Goal: Transaction & Acquisition: Download file/media

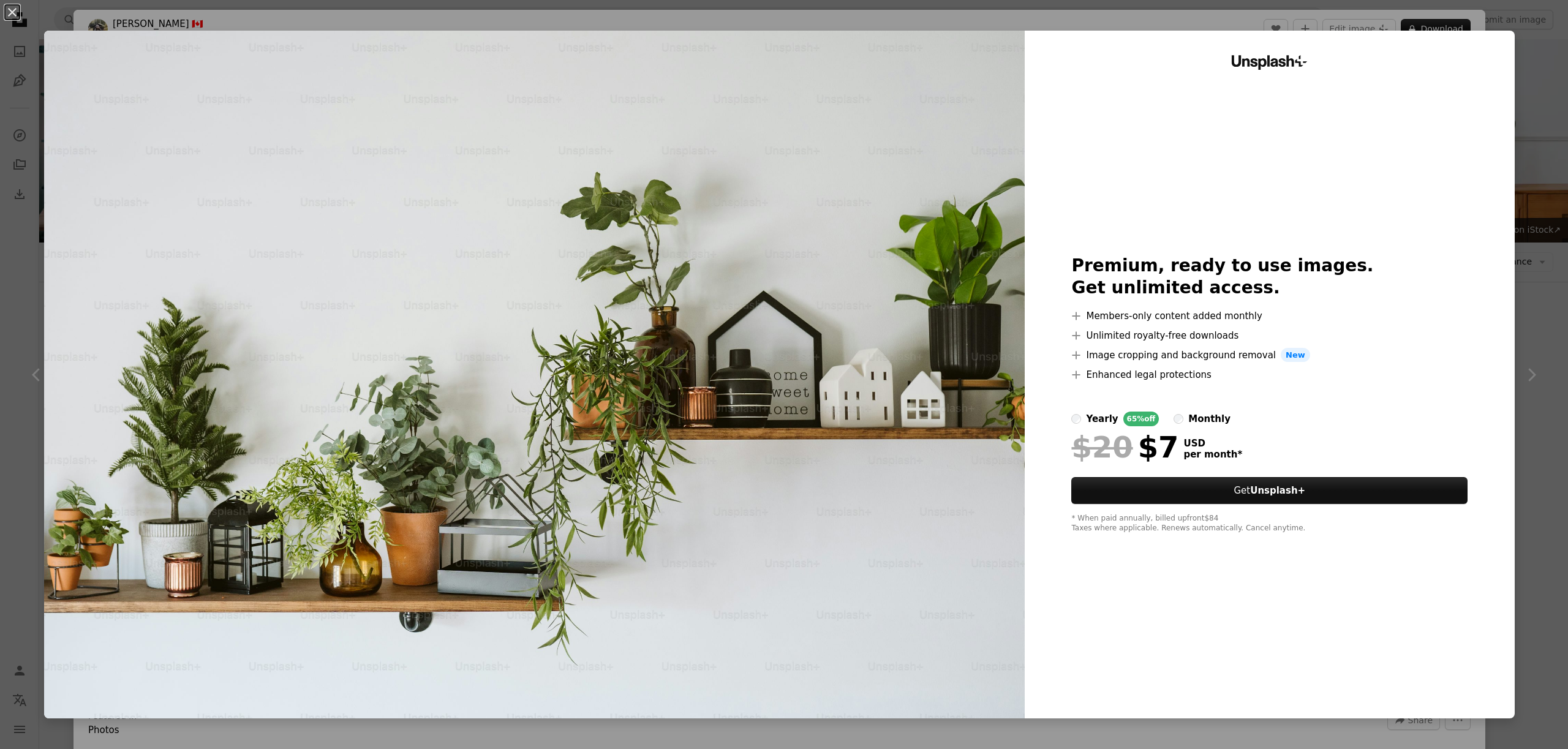
click at [1545, 71] on div "An X shape Unsplash+ Premium, ready to use images. Get unlimited access. A plus…" at bounding box center [784, 374] width 1568 height 749
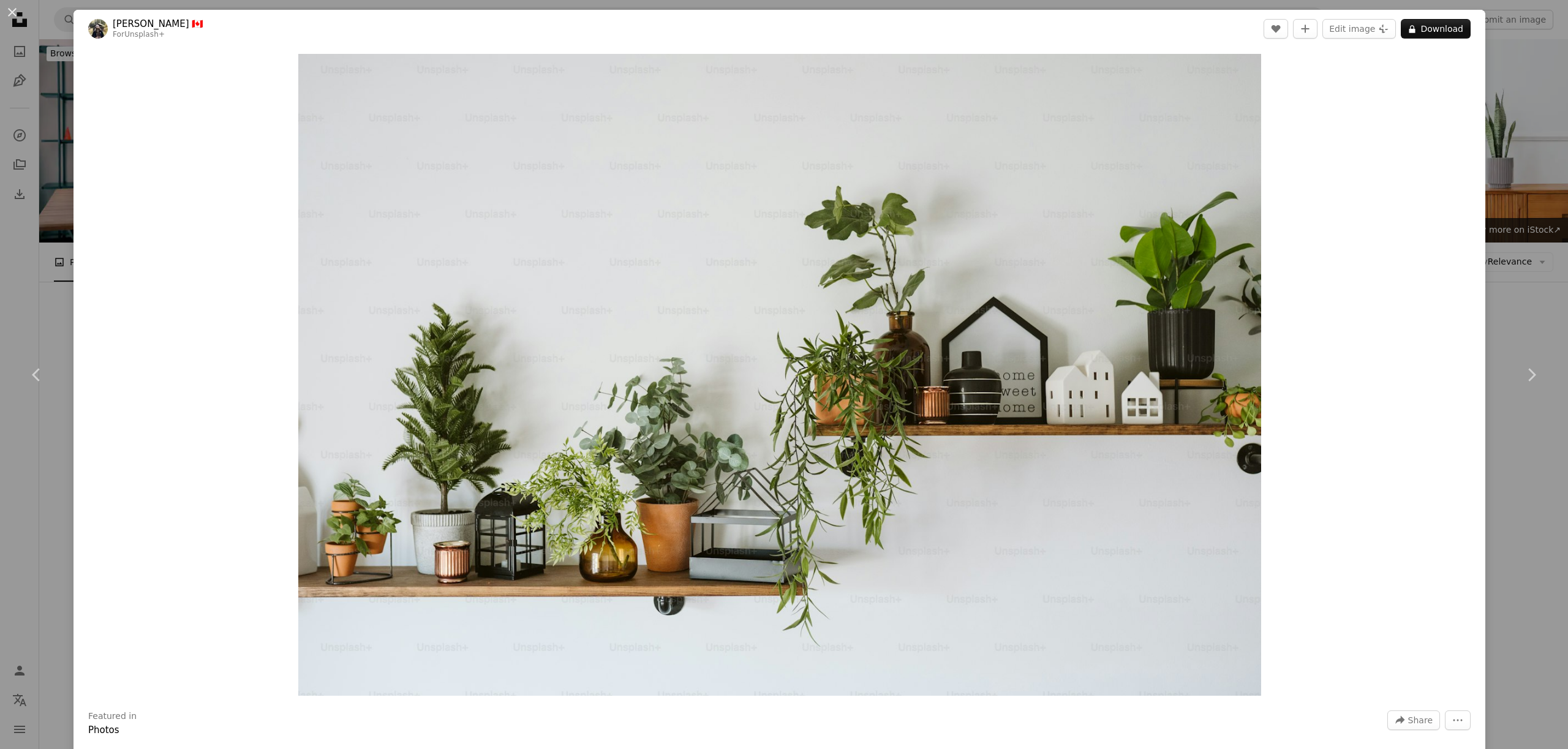
click at [1548, 95] on div "An X shape Chevron left Chevron right [PERSON_NAME] 🇨🇦 For Unsplash+ A heart A …" at bounding box center [784, 374] width 1568 height 749
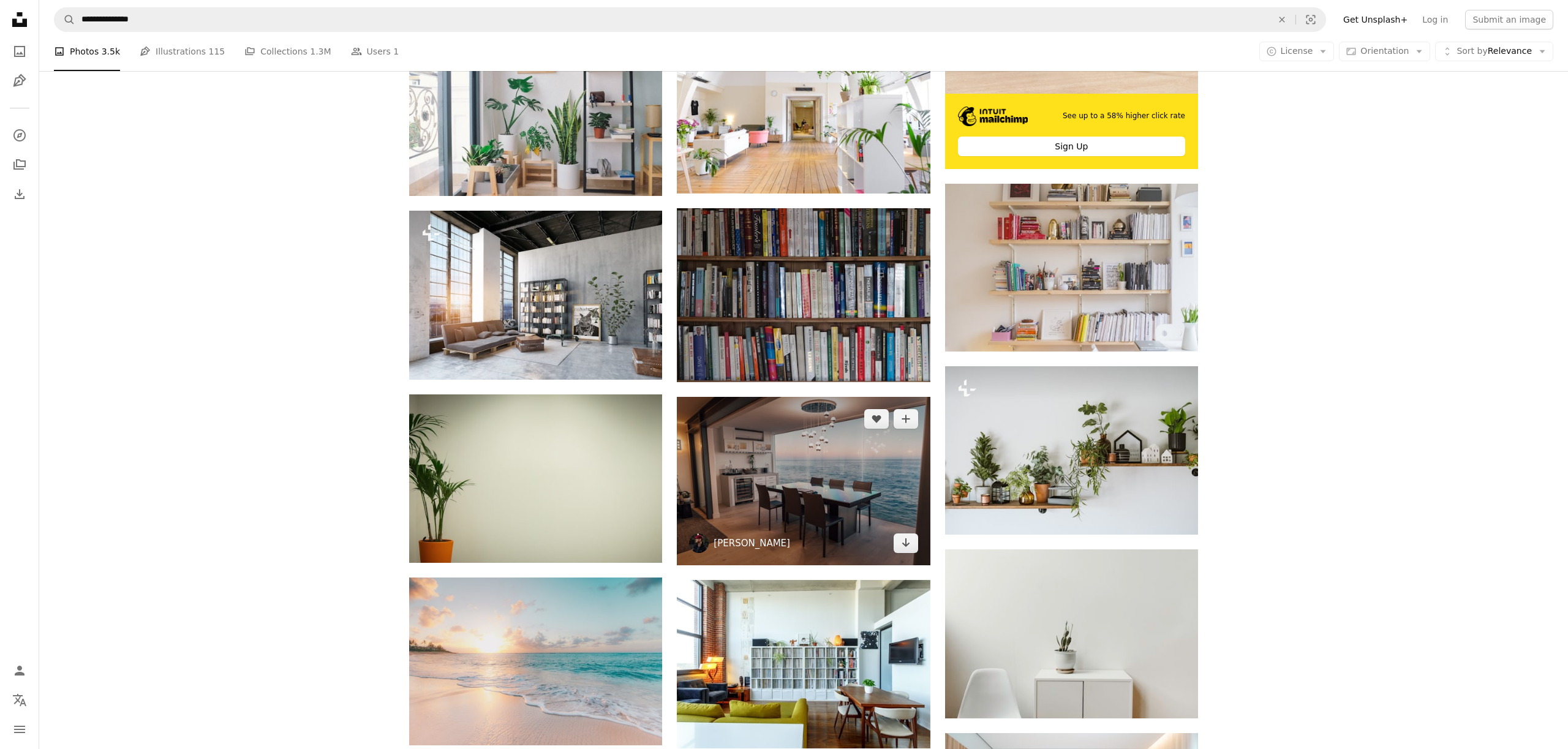
scroll to position [547, 0]
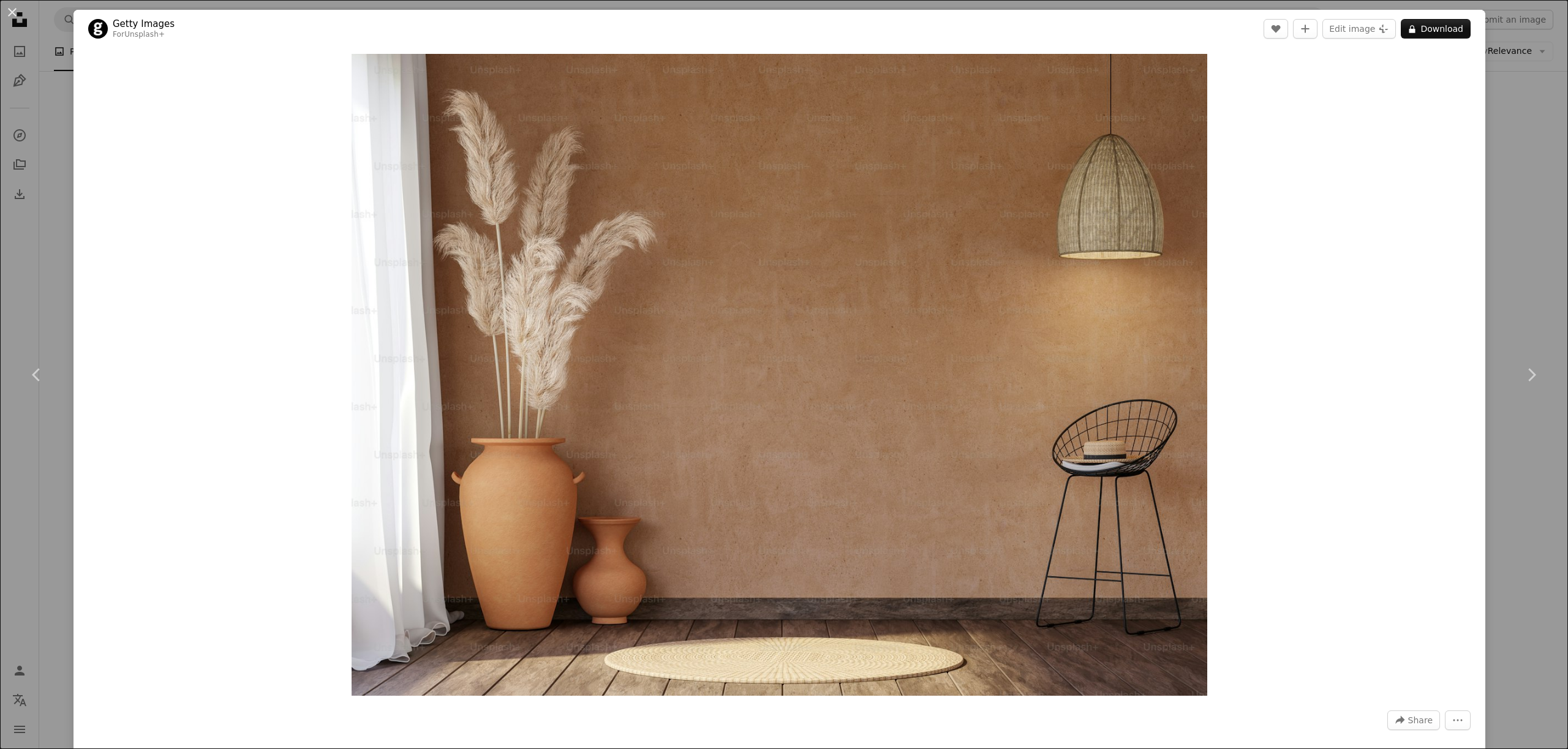
click at [1503, 256] on div "An X shape Chevron left Chevron right Getty Images For Unsplash+ A heart A plus…" at bounding box center [784, 374] width 1568 height 749
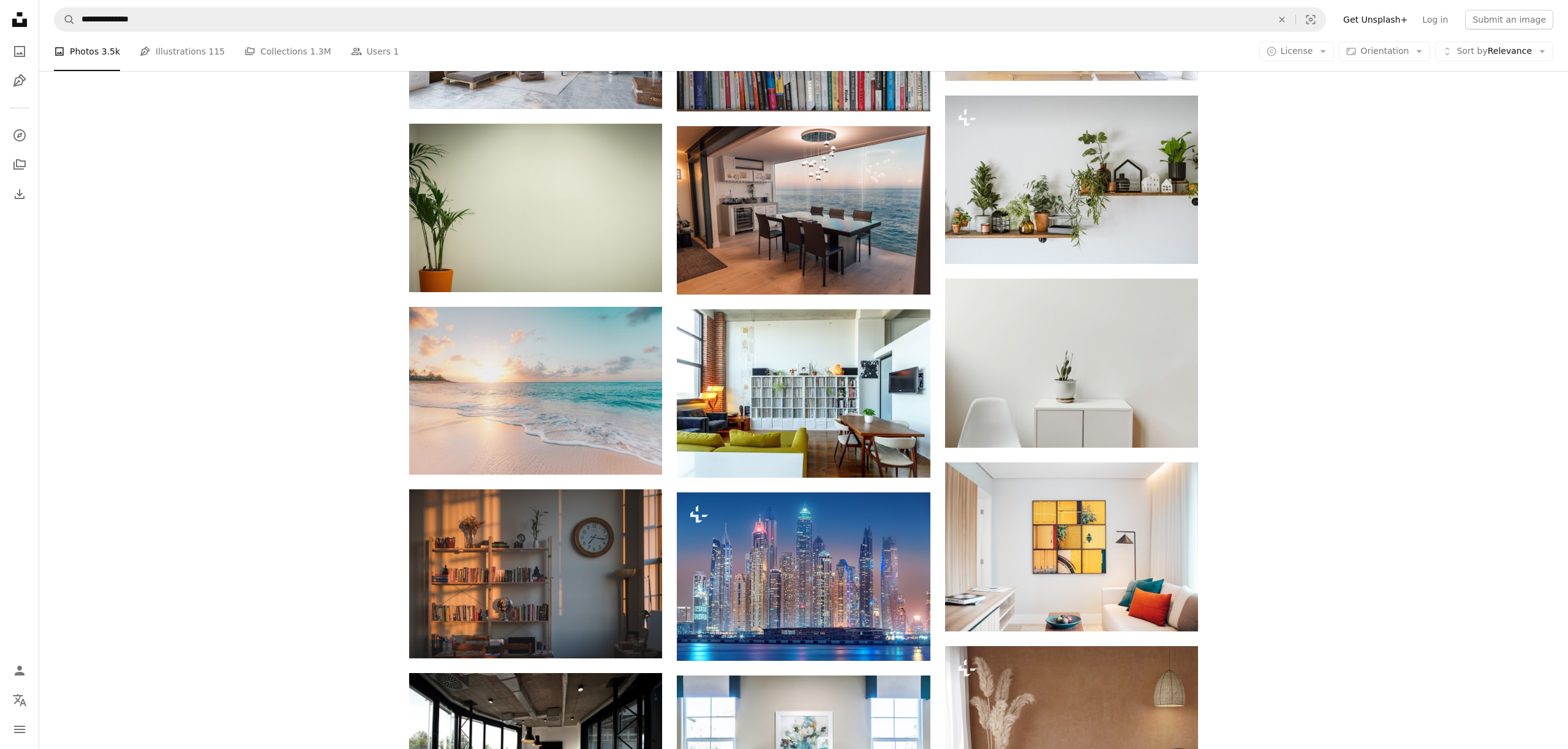
scroll to position [813, 0]
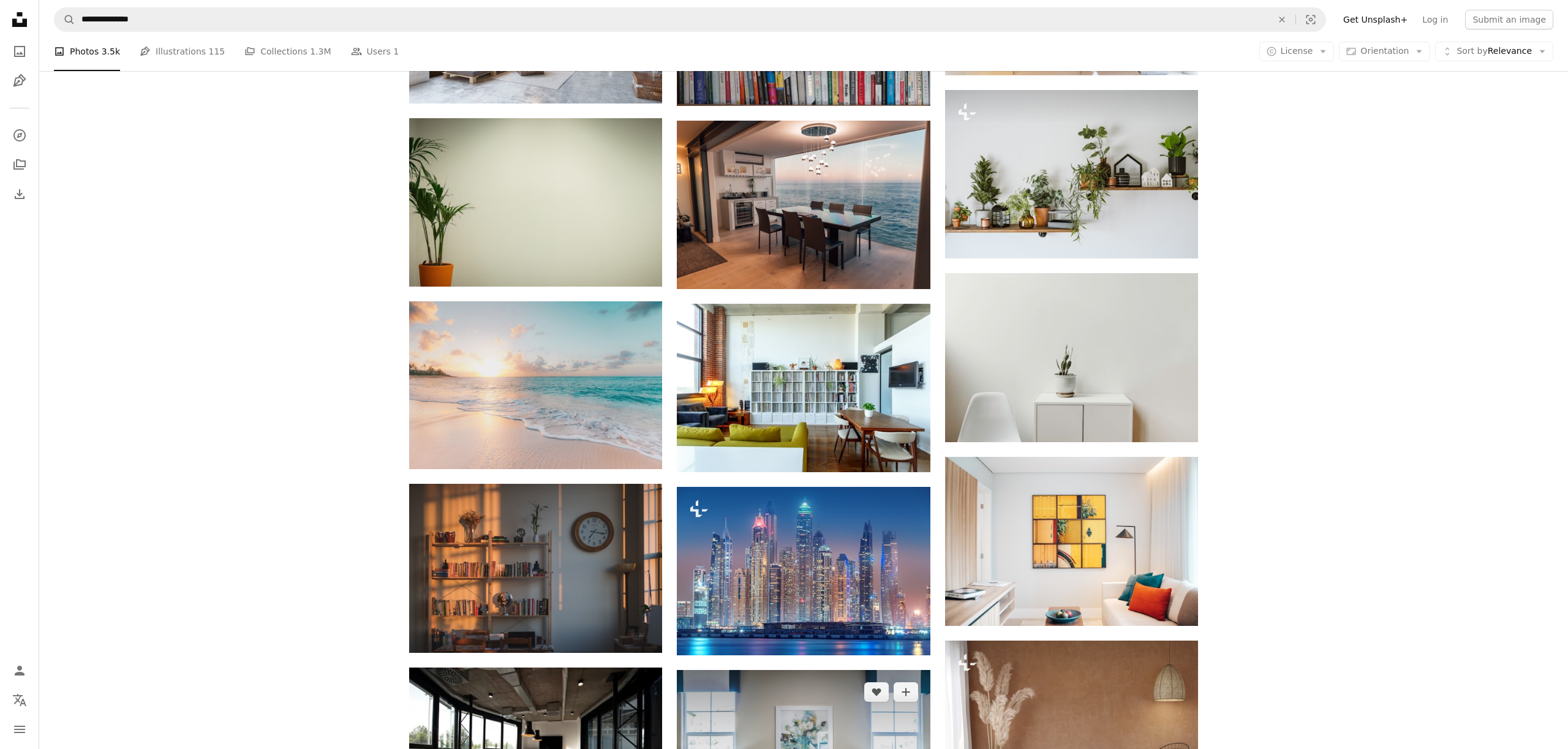
click at [787, 670] on img at bounding box center [803, 754] width 253 height 169
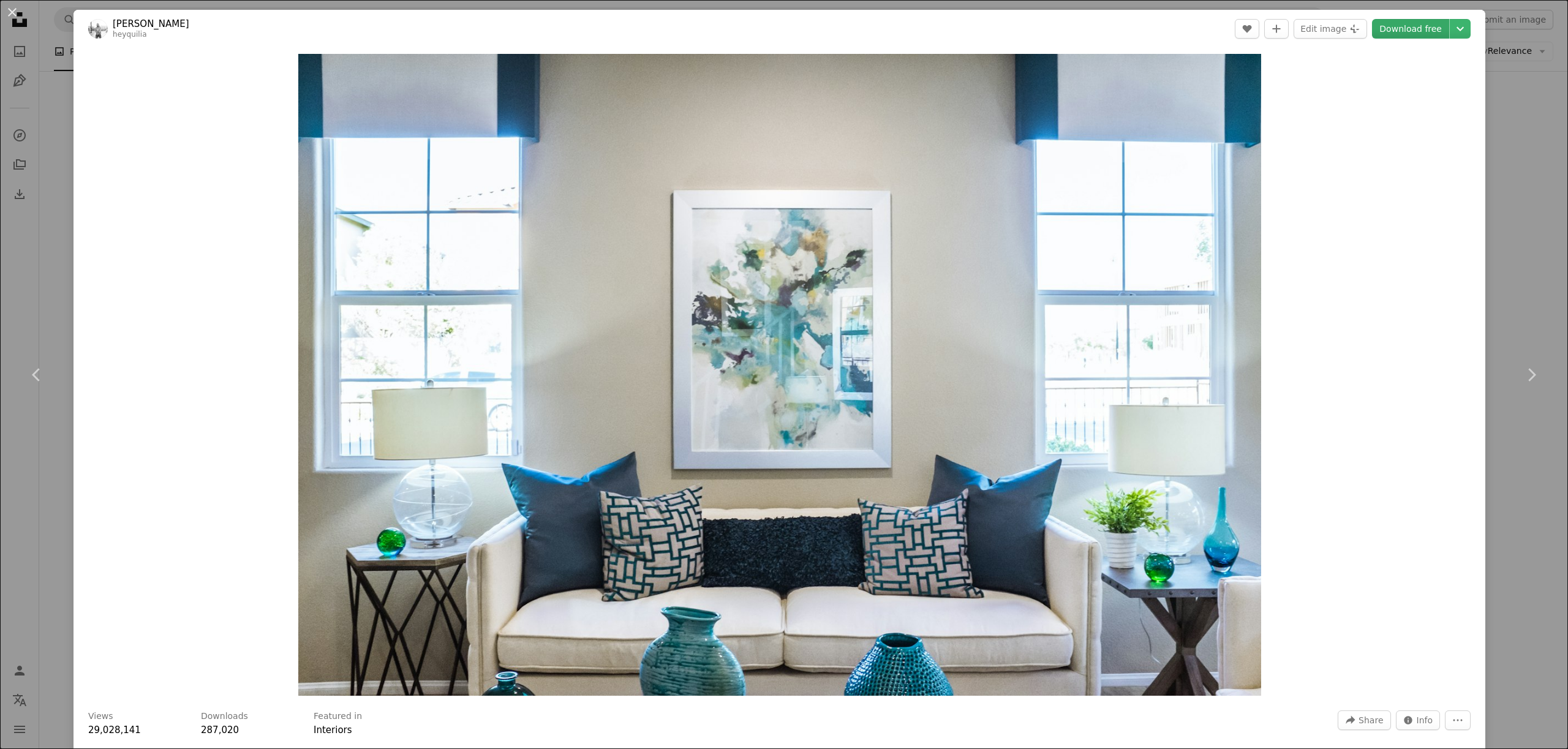
click at [1411, 26] on link "Download free" at bounding box center [1411, 29] width 77 height 20
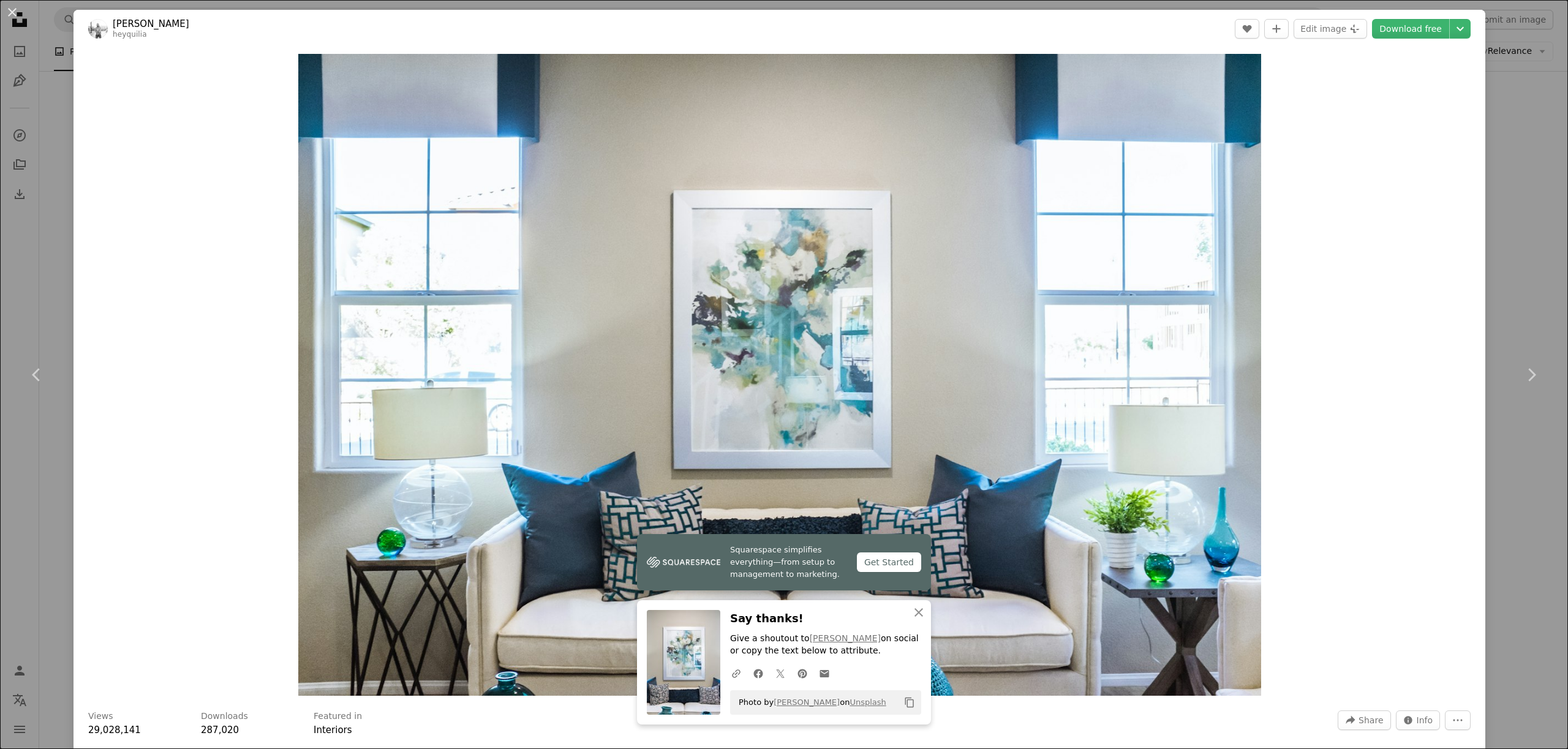
click at [1547, 235] on div "An X shape Chevron left Chevron right Squarespace simplifies everything—from se…" at bounding box center [784, 374] width 1568 height 749
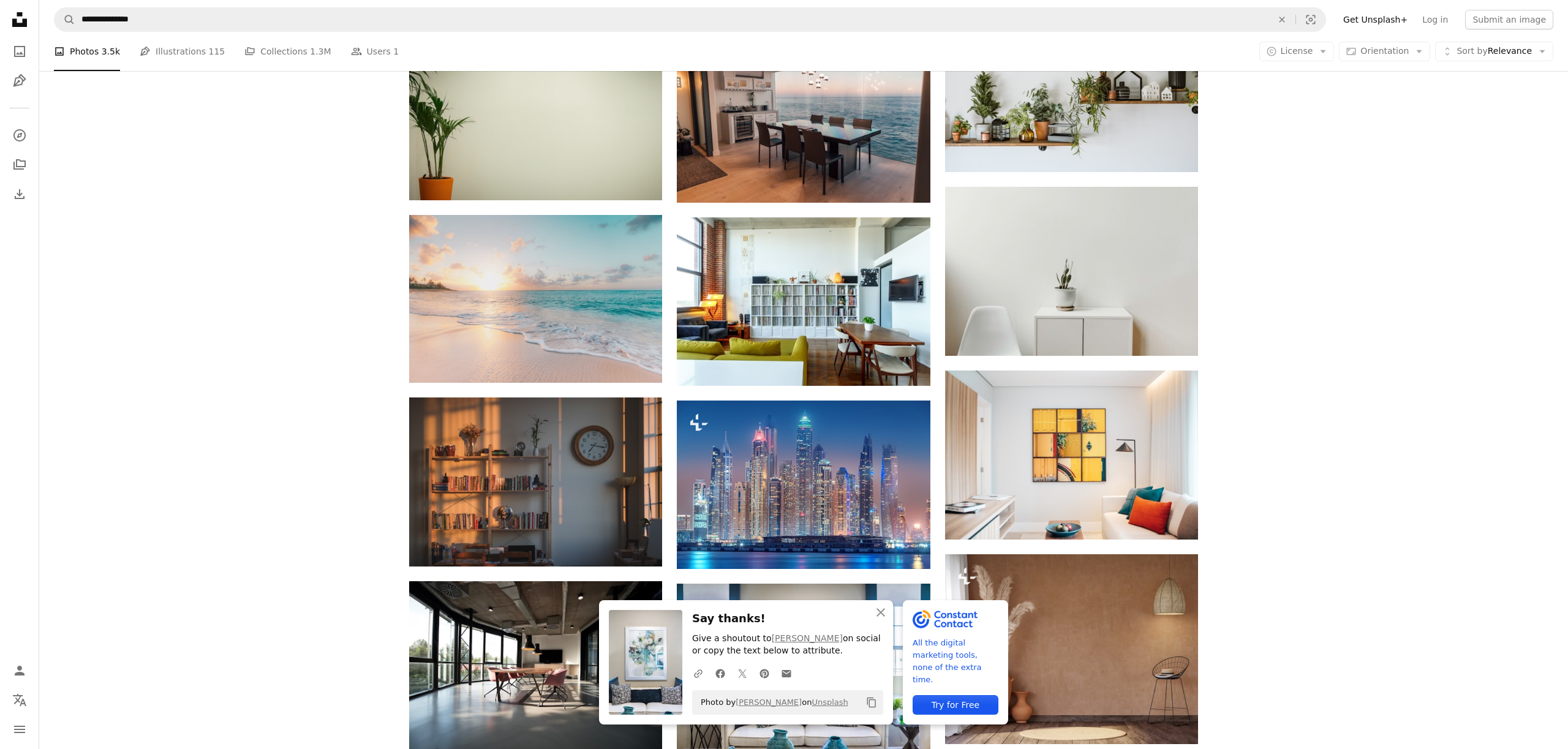
scroll to position [1062, 0]
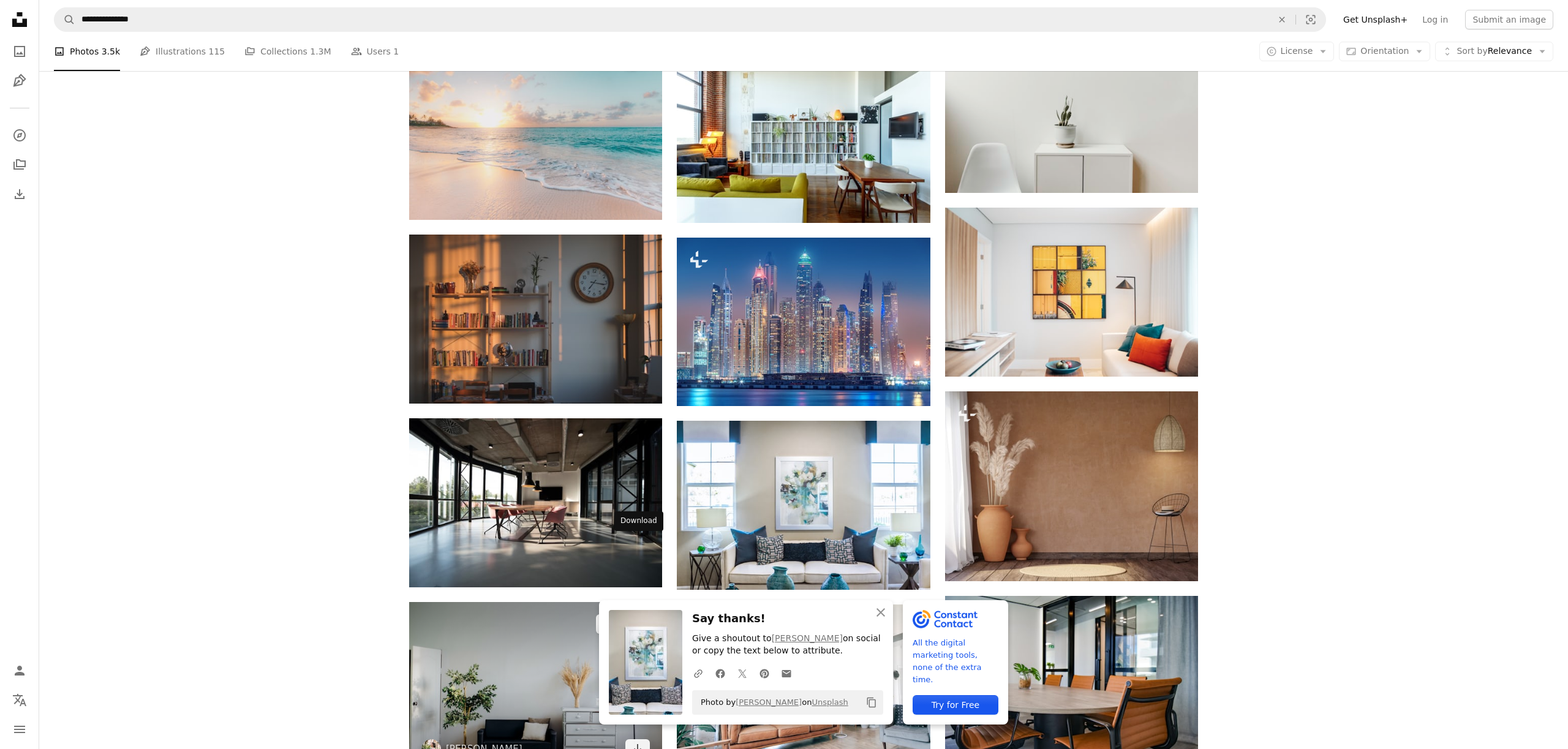
click at [593, 602] on img at bounding box center [536, 686] width 253 height 169
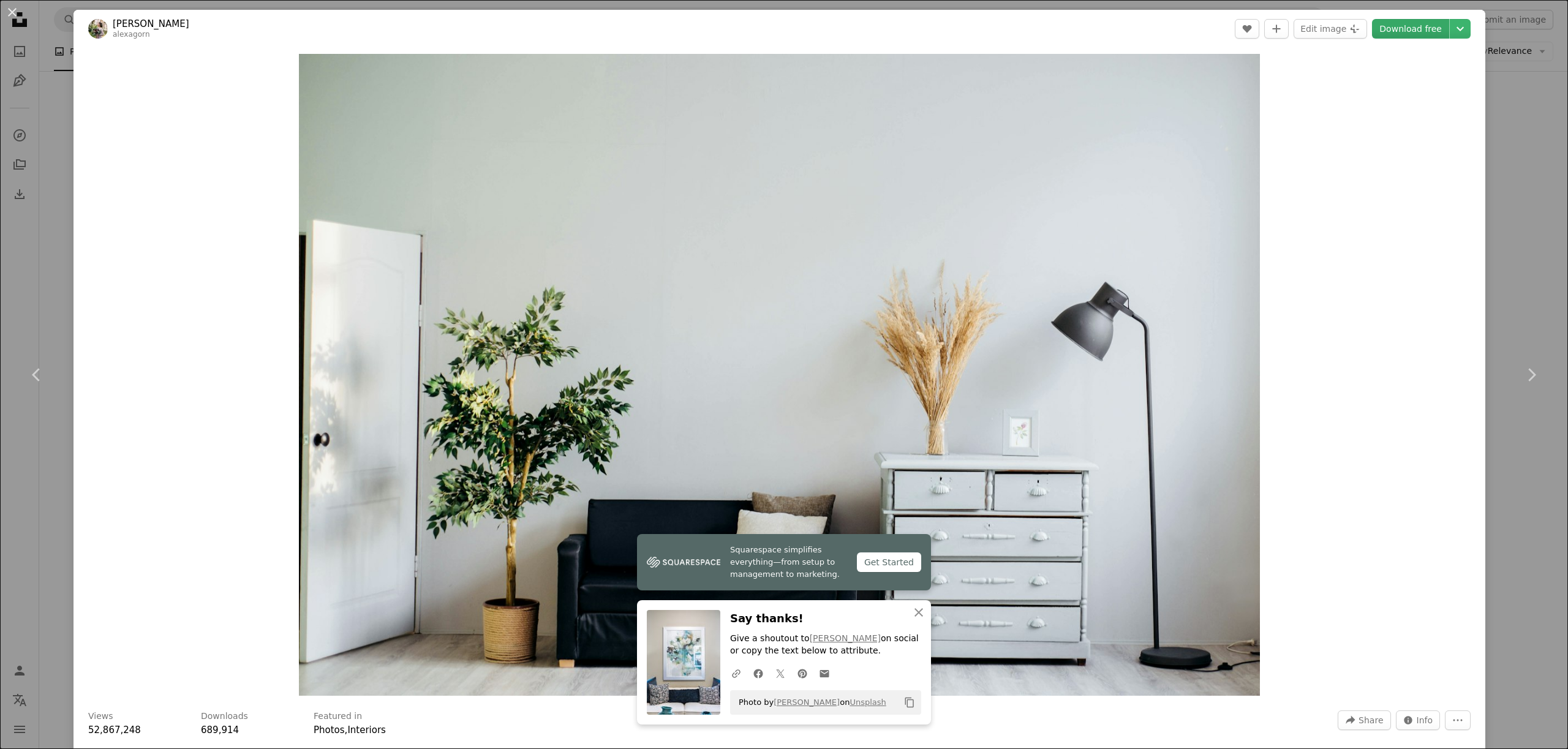
click at [1411, 19] on link "Download free" at bounding box center [1411, 29] width 77 height 20
click at [1545, 204] on div "An X shape Chevron left Chevron right Squarespace simplifies everything—from se…" at bounding box center [784, 374] width 1568 height 749
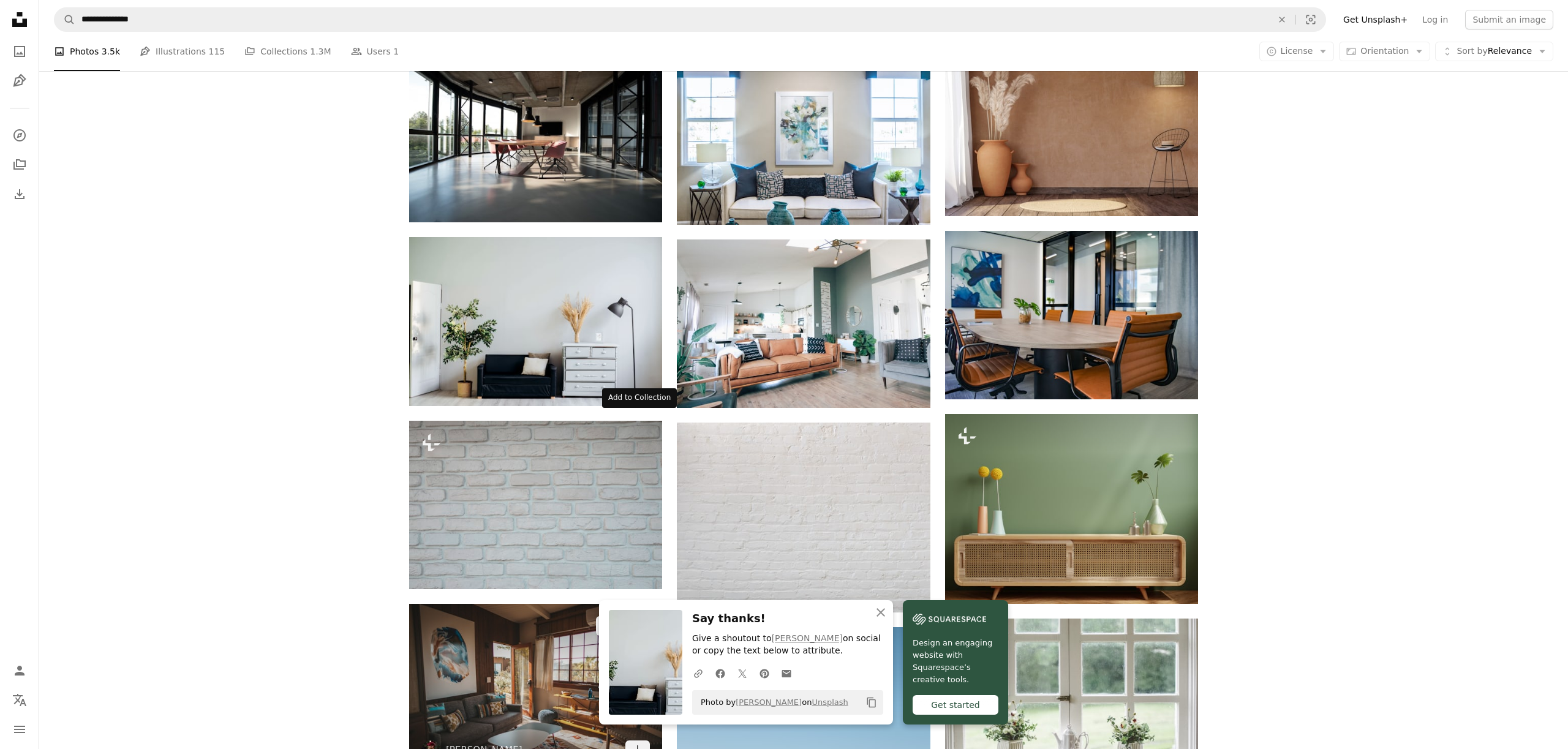
scroll to position [1046, 0]
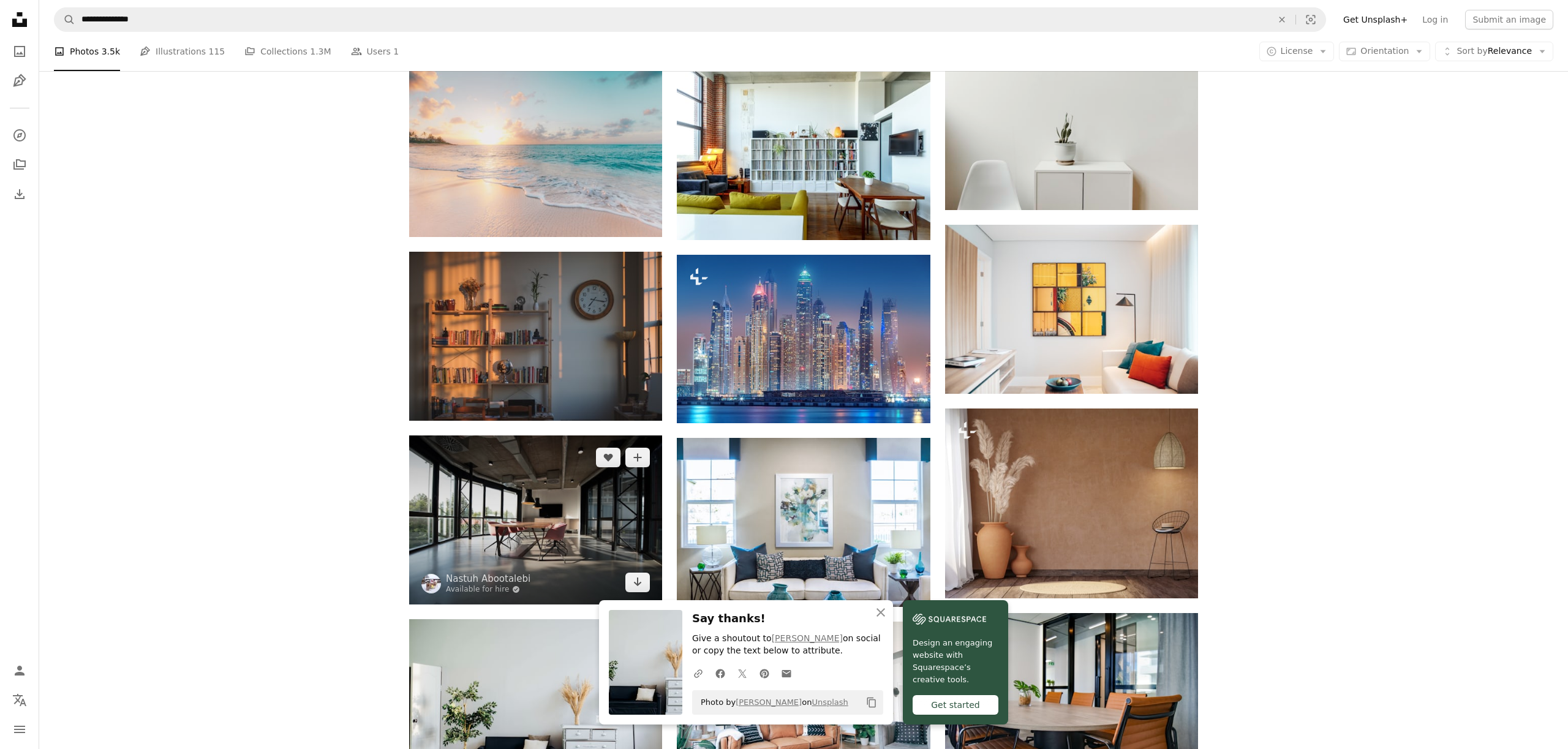
click at [514, 435] on img at bounding box center [536, 519] width 253 height 169
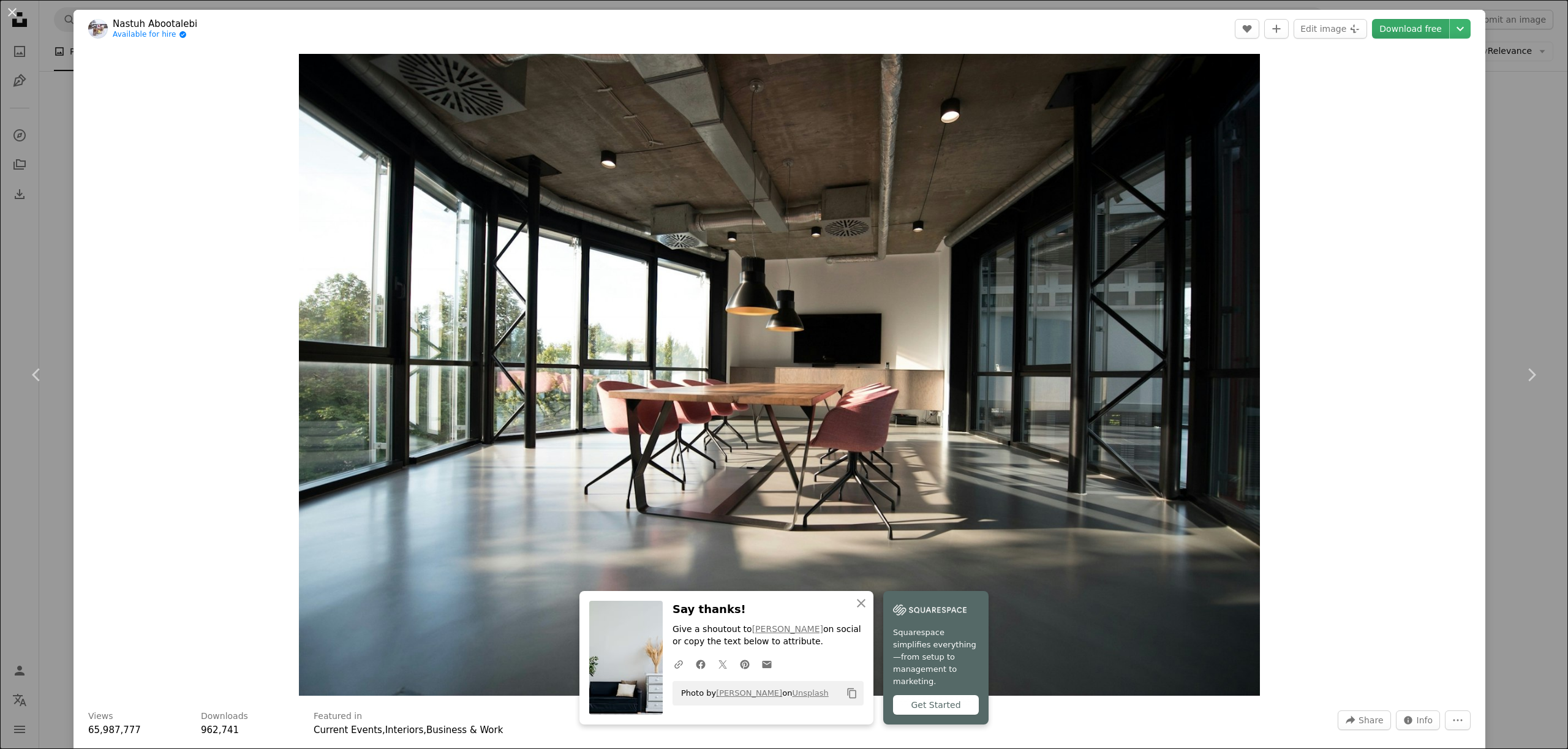
click at [1426, 27] on link "Download free" at bounding box center [1411, 29] width 77 height 20
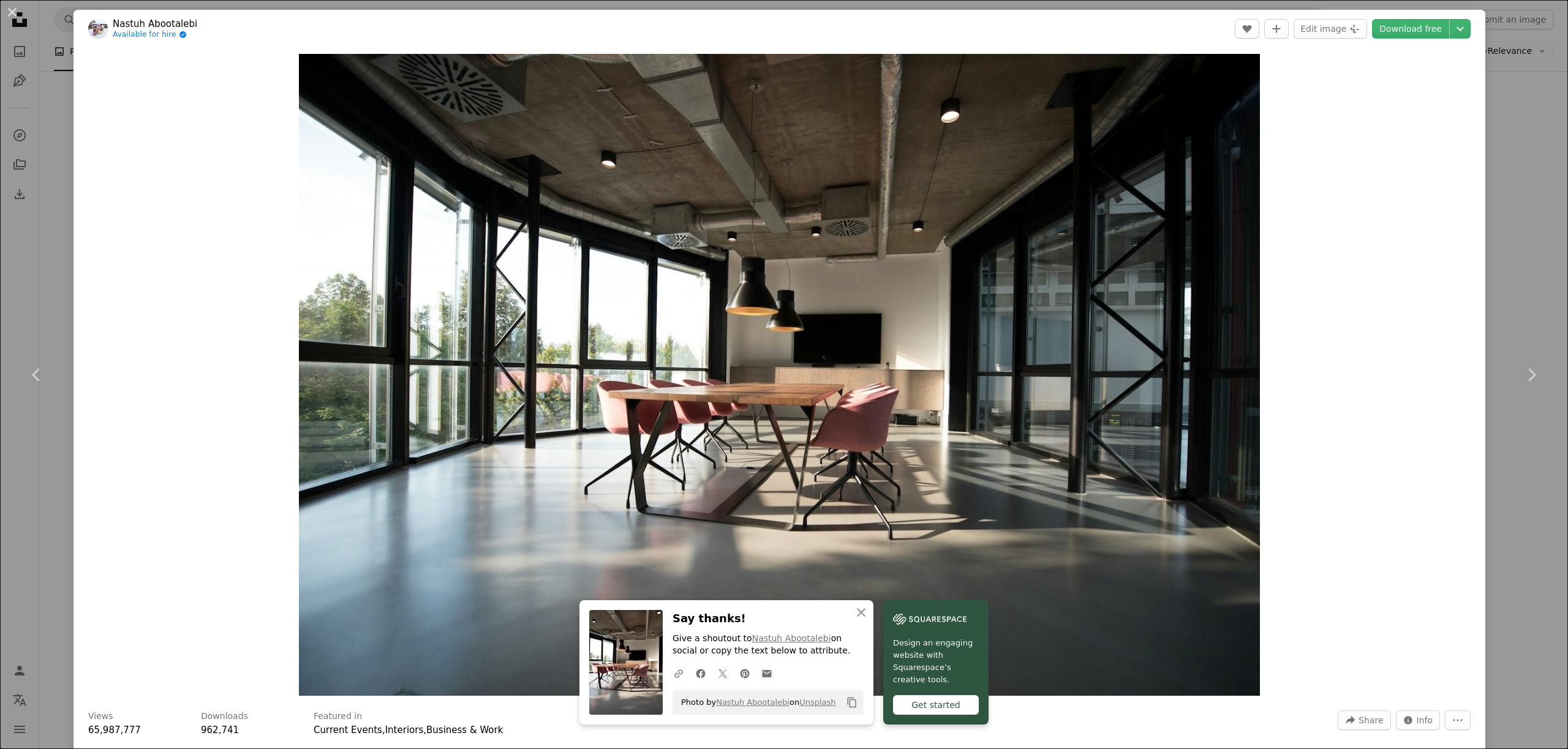
click at [1517, 217] on div "An X shape Chevron left Chevron right An X shape Close Say thanks! Give a shout…" at bounding box center [784, 374] width 1568 height 749
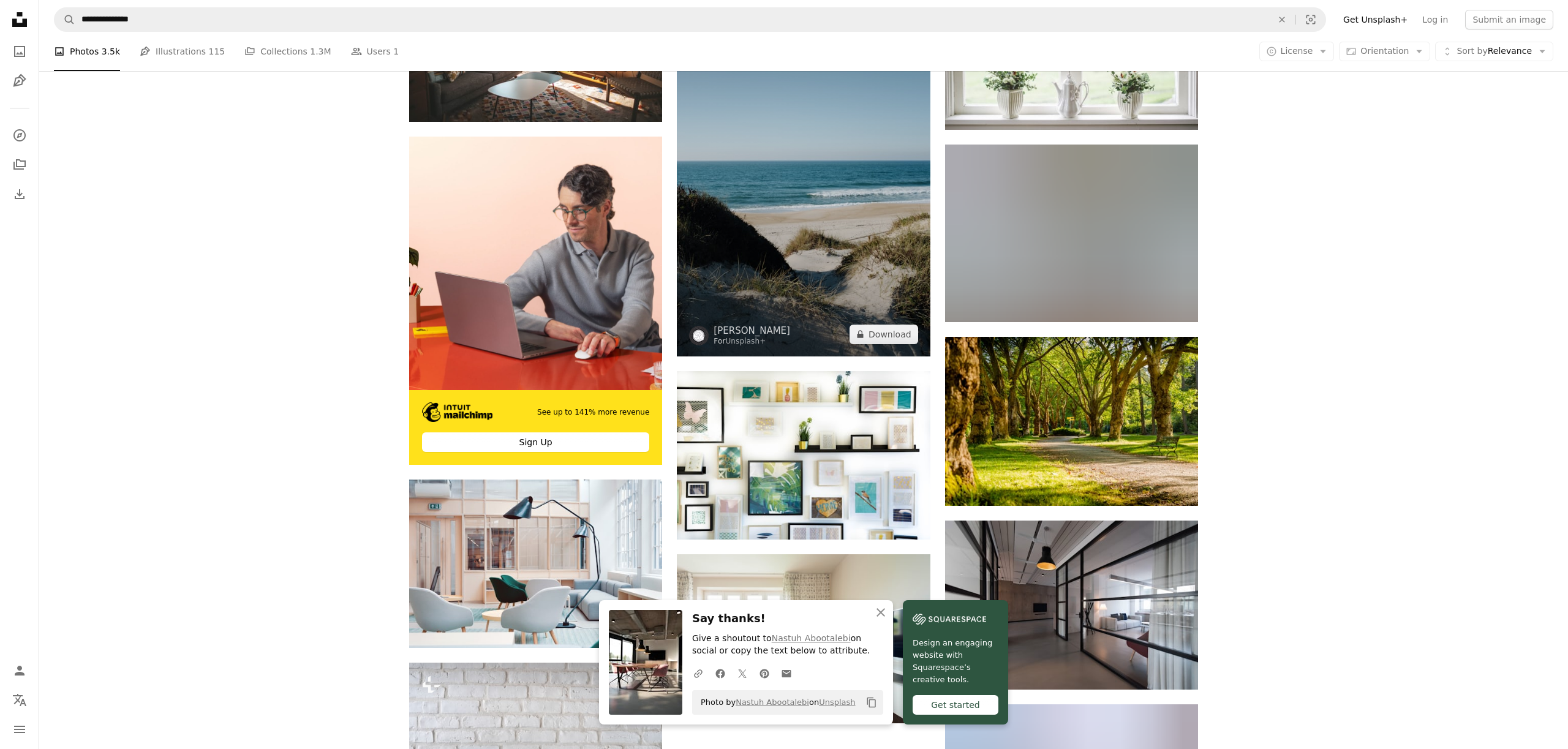
scroll to position [2169, 0]
